Goal: Task Accomplishment & Management: Use online tool/utility

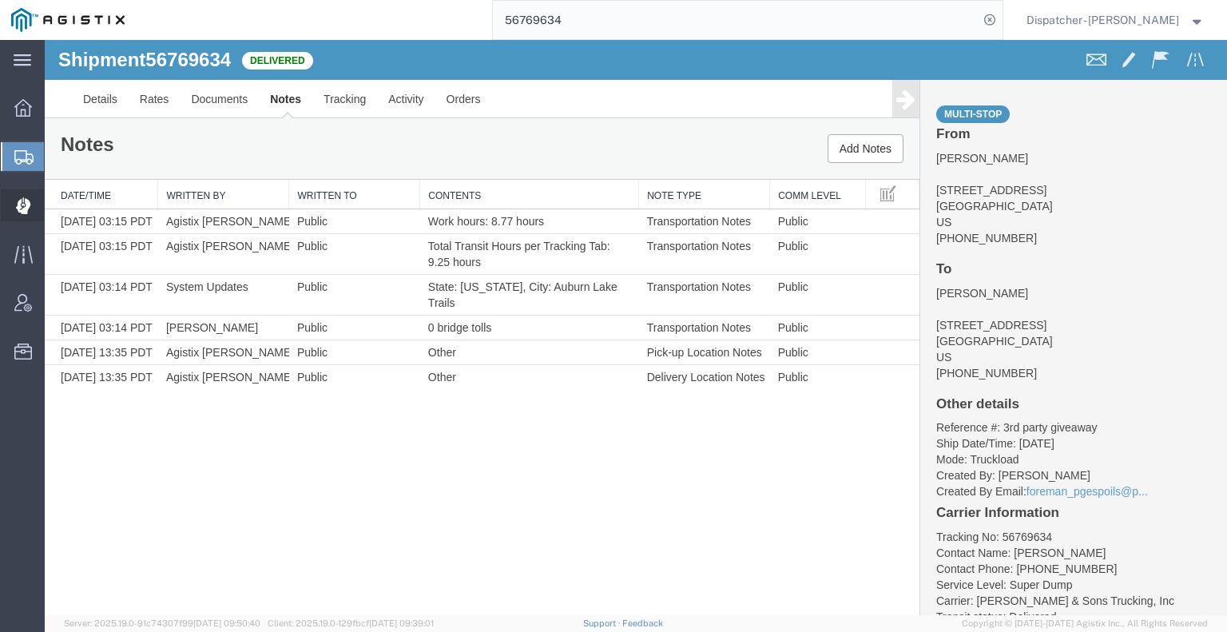
click at [23, 204] on icon at bounding box center [23, 204] width 3 height 3
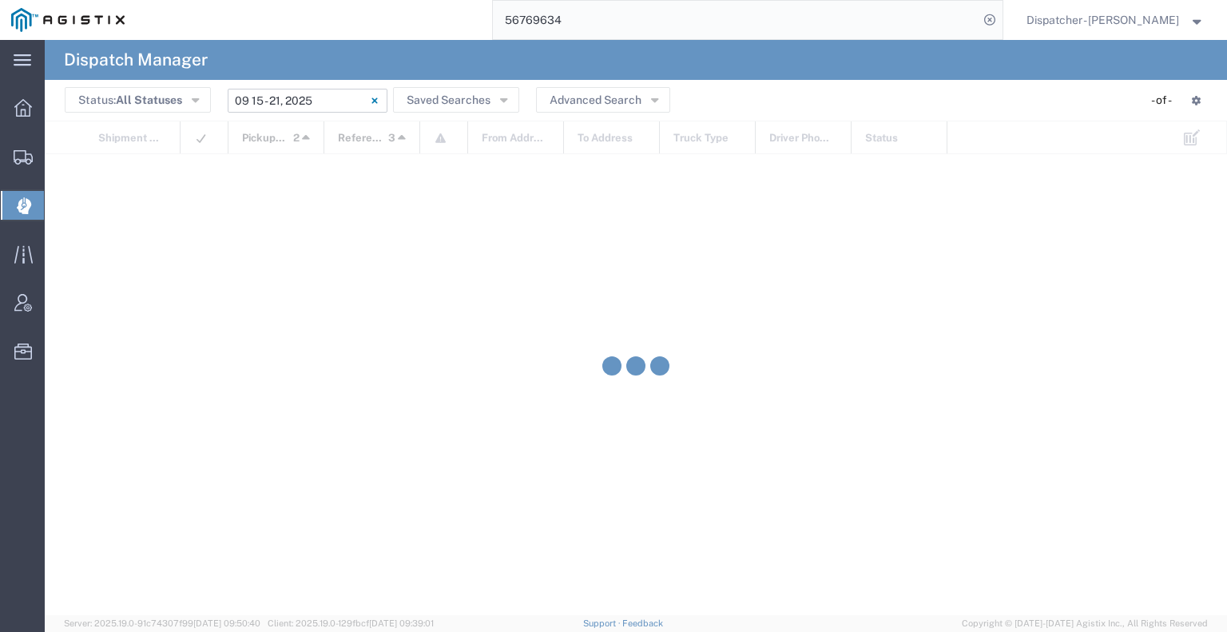
click at [320, 105] on input "[DATE] - [DATE]" at bounding box center [308, 101] width 160 height 24
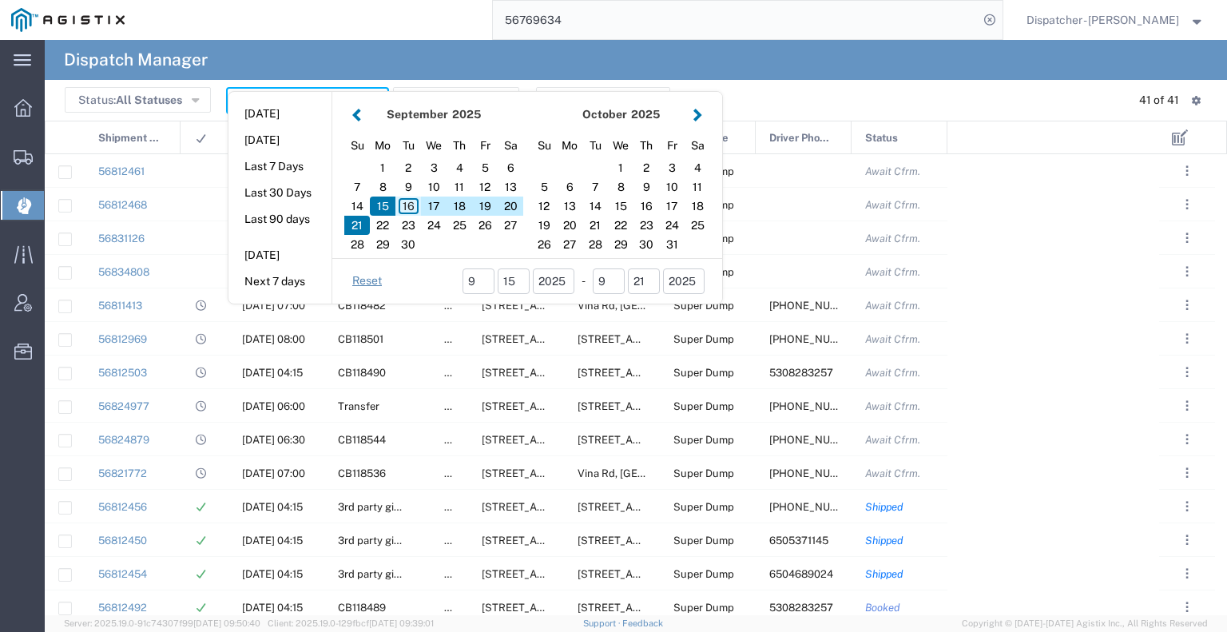
click at [403, 202] on div "16" at bounding box center [409, 206] width 26 height 19
type input "09/16/2025"
type input "[DATE] - [DATE]"
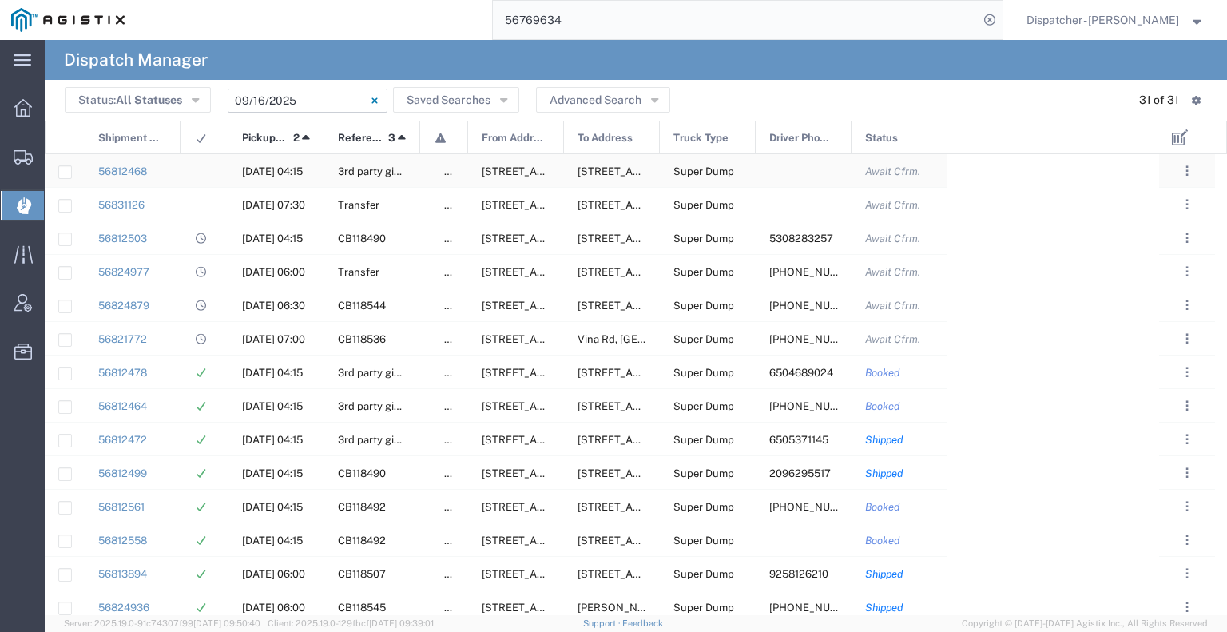
click at [204, 172] on agx-ag-table-icon-cell at bounding box center [199, 171] width 10 height 12
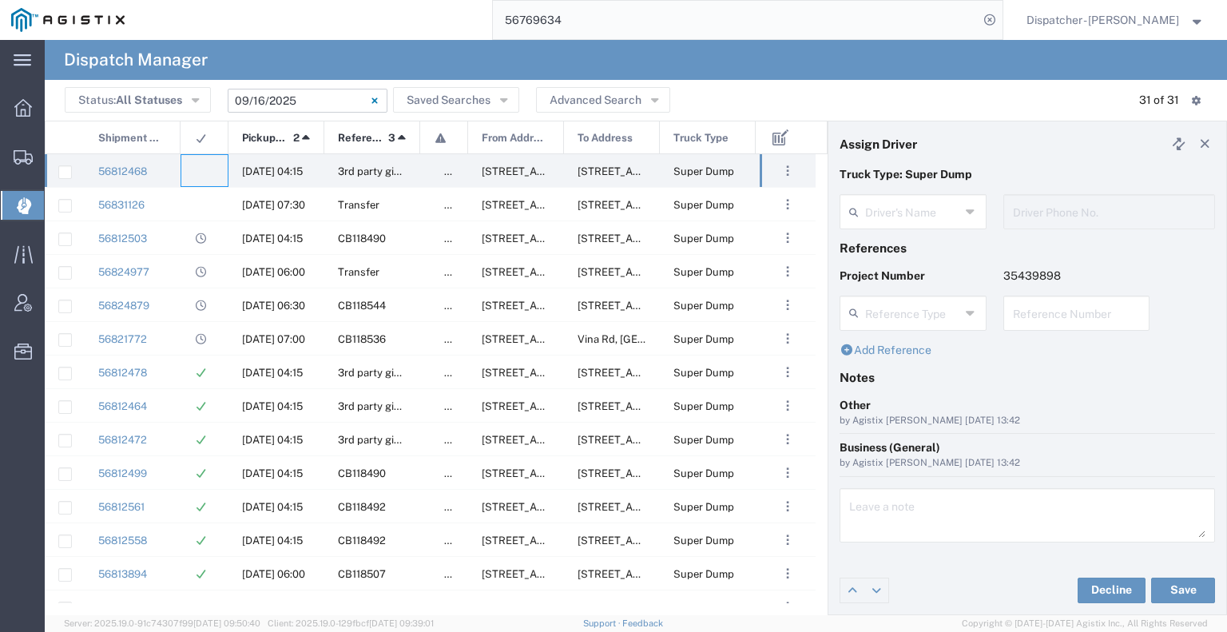
click at [901, 205] on agx-dispatcher-assign-widget "Driver's Name Driver Phone No." at bounding box center [1028, 217] width 376 height 46
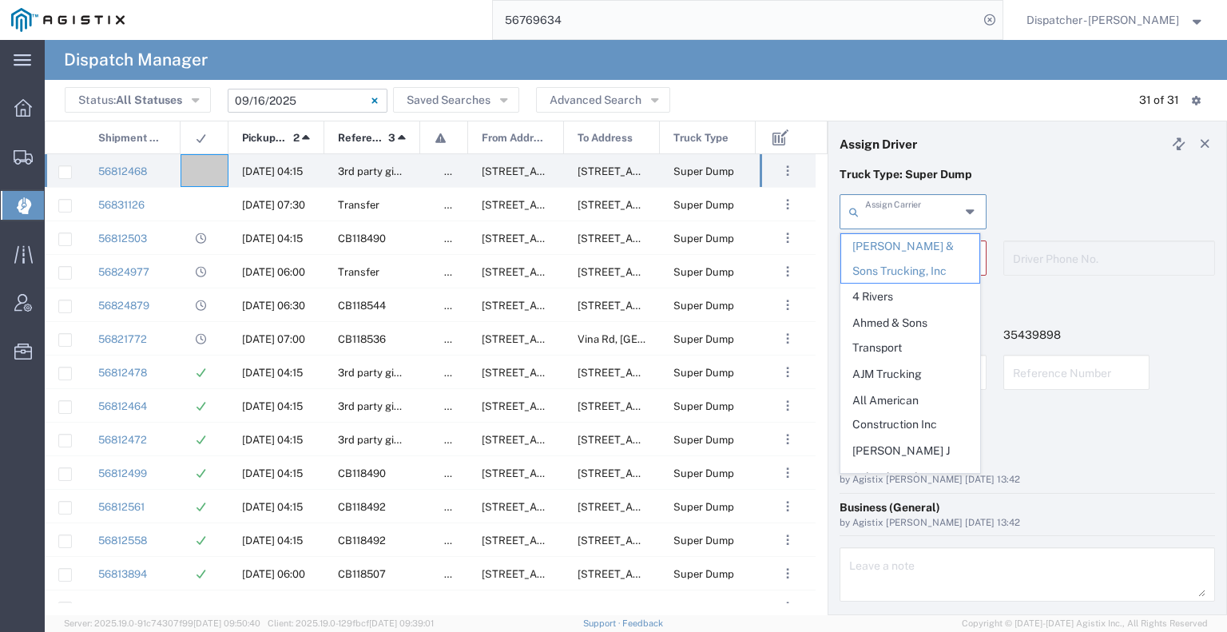
click at [901, 205] on input "text" at bounding box center [912, 211] width 95 height 28
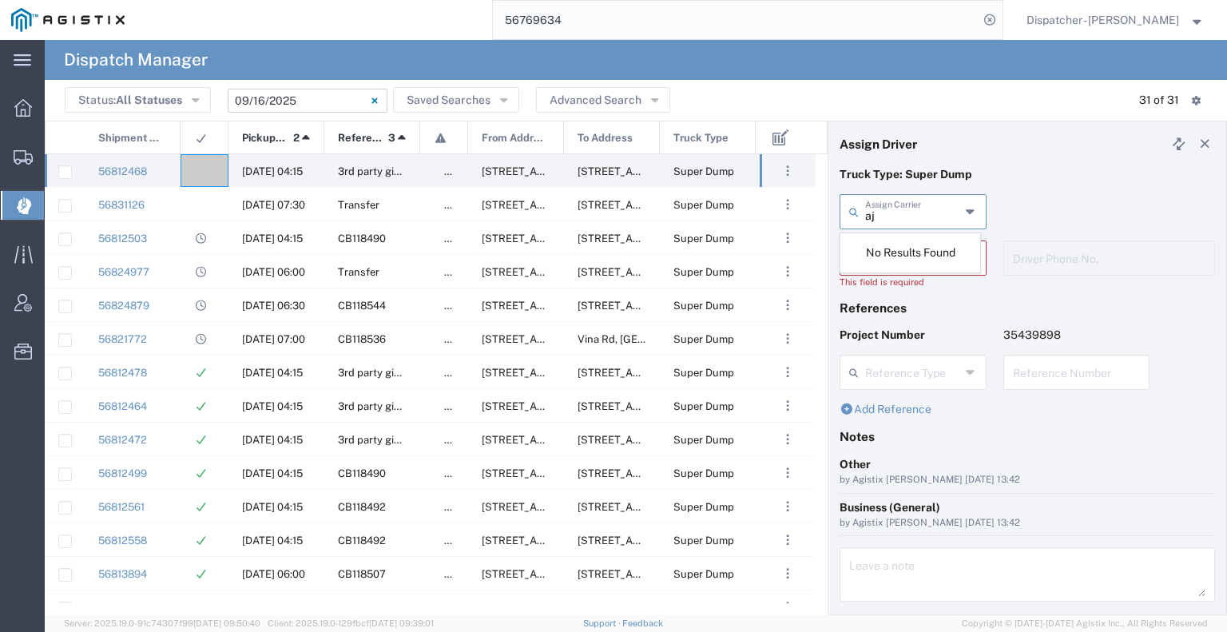
type input "a"
click at [906, 245] on span "AJM Trucking" at bounding box center [910, 246] width 138 height 25
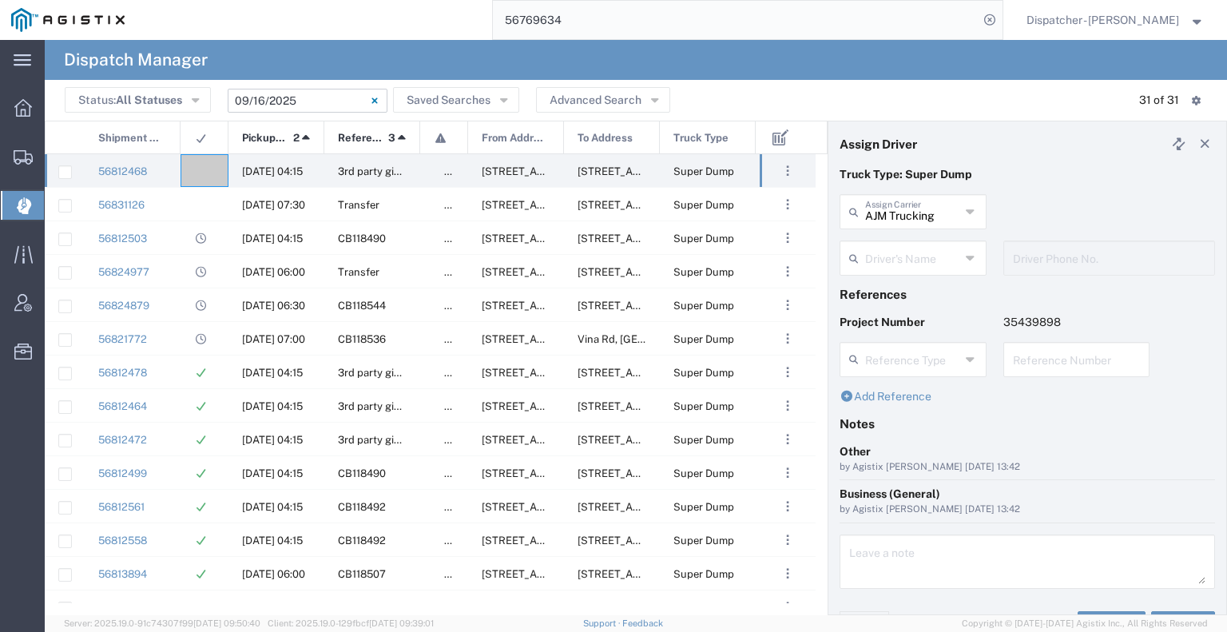
click at [910, 258] on input "text" at bounding box center [912, 257] width 95 height 28
type input "AJM Trucking"
click at [912, 215] on input "AJM Trucking" at bounding box center [912, 211] width 95 height 28
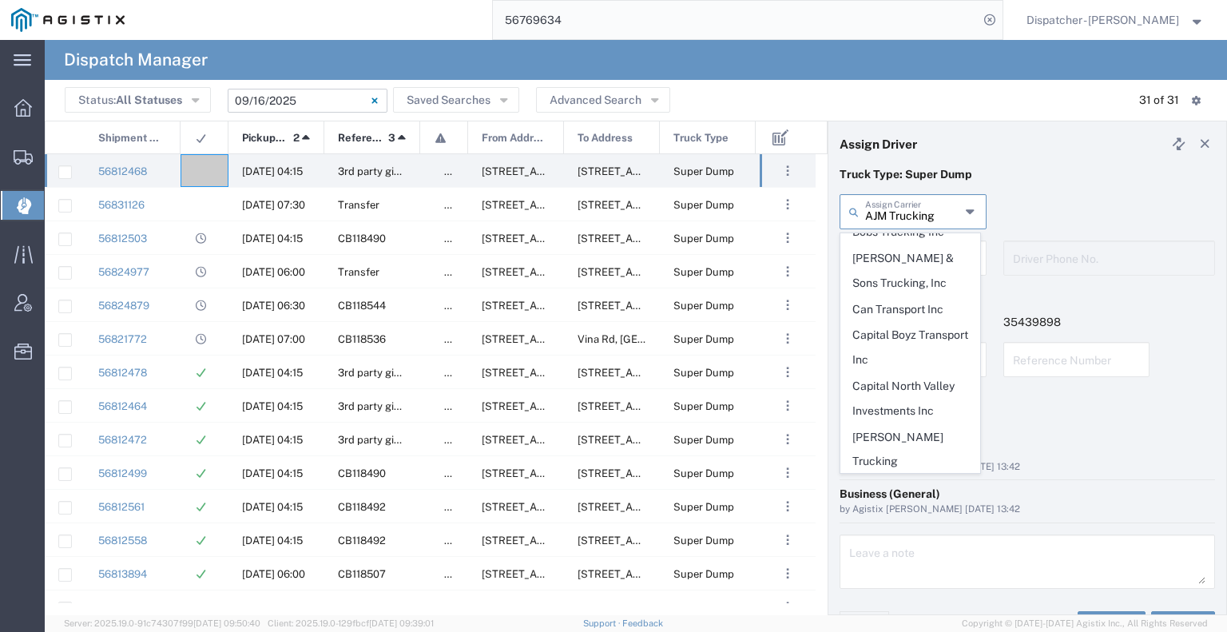
scroll to position [479, 0]
